Goal: Task Accomplishment & Management: Manage account settings

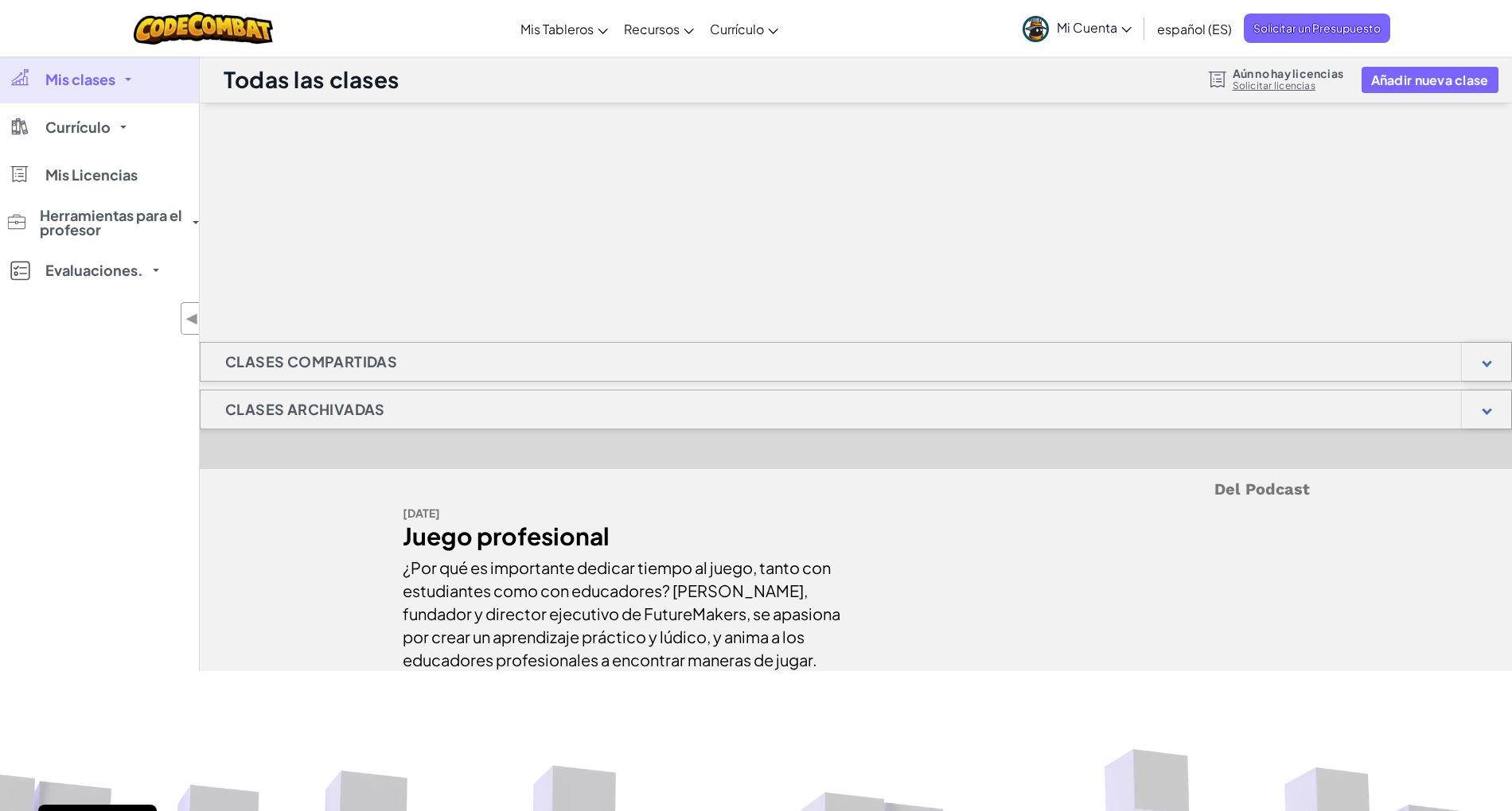
click at [3, 462] on div "Mis clases Todas las clases Currículo K-5 6-8 9-12 CodeCombat Junior Aula de Co…" at bounding box center [99, 363] width 199 height 616
click at [1085, 22] on font "Mi Cuenta" at bounding box center [1087, 27] width 60 height 17
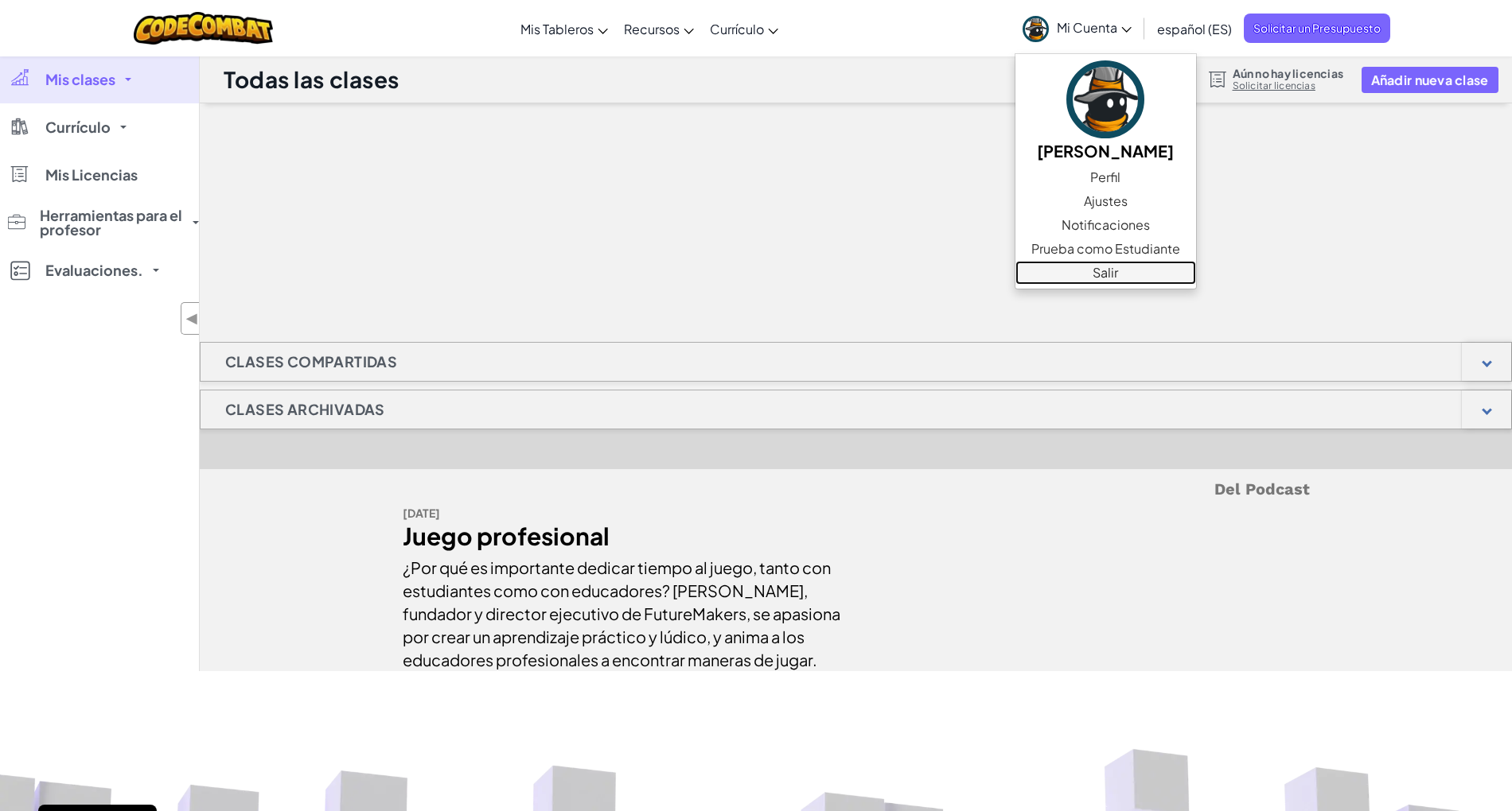
click at [1079, 277] on link "Salir" at bounding box center [1105, 272] width 181 height 24
